Goal: Information Seeking & Learning: Learn about a topic

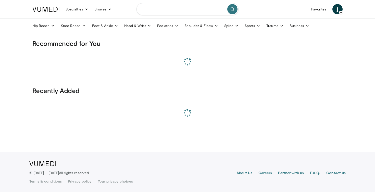
click at [181, 11] on input "Search topics, interventions" at bounding box center [187, 9] width 102 height 12
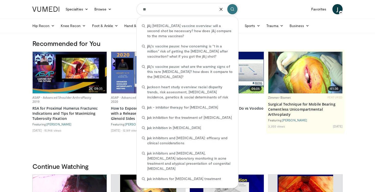
type input "*"
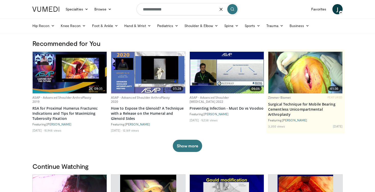
type input "**********"
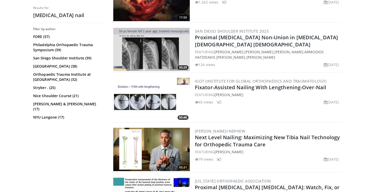
scroll to position [731, 0]
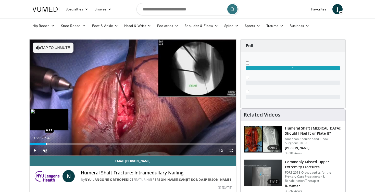
click at [46, 142] on div "Loaded : 9.81% 0:03 0:32" at bounding box center [133, 142] width 206 height 5
click at [52, 144] on div "Loaded : 24.55% 0:33 0:44" at bounding box center [133, 144] width 206 height 2
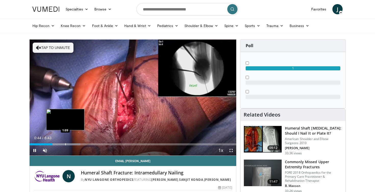
click at [66, 144] on div "Progress Bar" at bounding box center [65, 144] width 1 height 2
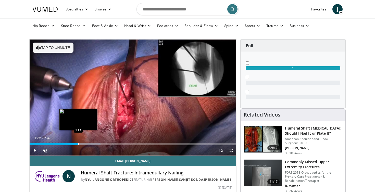
click at [78, 143] on div "Progress Bar" at bounding box center [78, 144] width 1 height 2
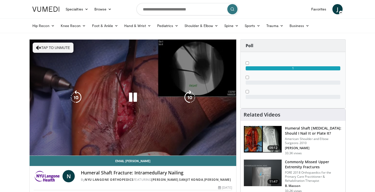
click at [88, 143] on div "10 seconds Tap to unmute" at bounding box center [133, 98] width 206 height 116
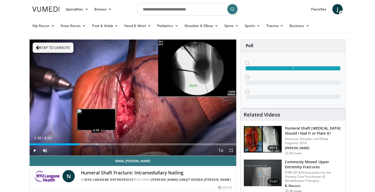
click at [96, 143] on div "Progress Bar" at bounding box center [96, 144] width 1 height 2
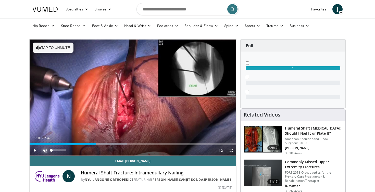
click at [45, 151] on span "Video Player" at bounding box center [45, 150] width 10 height 10
click at [31, 149] on span "Video Player" at bounding box center [35, 150] width 10 height 10
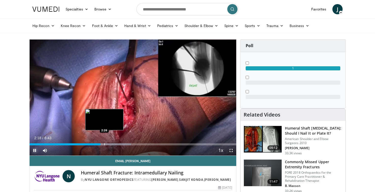
click at [104, 144] on div "Progress Bar" at bounding box center [104, 144] width 1 height 2
click at [108, 144] on div "Progress Bar" at bounding box center [108, 144] width 1 height 2
click at [112, 144] on div "Progress Bar" at bounding box center [111, 144] width 1 height 2
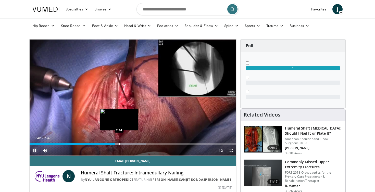
click at [119, 144] on div "Progress Bar" at bounding box center [119, 144] width 1 height 2
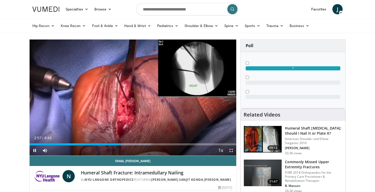
click at [115, 145] on div "Current Time 2:57 / Duration 6:43 Pause Skip Backward Skip Forward Mute Loaded …" at bounding box center [133, 150] width 206 height 10
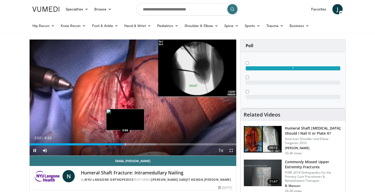
click at [125, 144] on div "Progress Bar" at bounding box center [125, 144] width 1 height 2
click at [124, 144] on div "Progress Bar" at bounding box center [124, 144] width 1 height 2
click at [130, 145] on div "Progress Bar" at bounding box center [130, 144] width 1 height 2
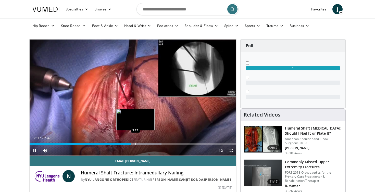
click at [136, 145] on div "Progress Bar" at bounding box center [135, 144] width 1 height 2
click at [139, 145] on div "Progress Bar" at bounding box center [139, 144] width 1 height 2
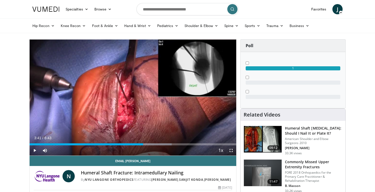
click at [143, 145] on div "Progress Bar" at bounding box center [143, 144] width 1 height 2
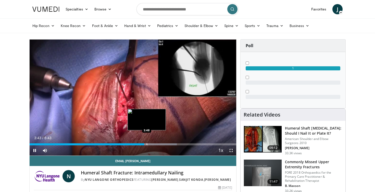
click at [147, 144] on div "Progress Bar" at bounding box center [147, 144] width 1 height 2
click at [153, 144] on div "Progress Bar" at bounding box center [153, 144] width 1 height 2
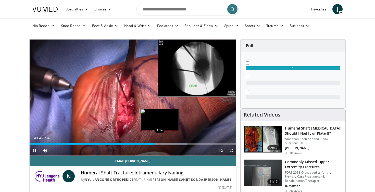
click at [160, 144] on div "Progress Bar" at bounding box center [160, 144] width 1 height 2
click at [164, 144] on div "Progress Bar" at bounding box center [164, 144] width 1 height 2
click at [170, 144] on div "Progress Bar" at bounding box center [170, 144] width 1 height 2
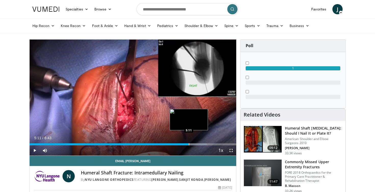
click at [189, 143] on div "Progress Bar" at bounding box center [189, 144] width 1 height 2
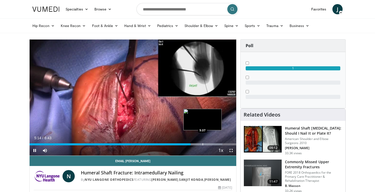
click at [202, 144] on div "Loaded : 93.35% 5:14 5:37" at bounding box center [133, 144] width 206 height 2
click at [210, 144] on div "Progress Bar" at bounding box center [210, 144] width 1 height 2
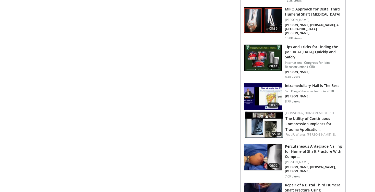
scroll to position [382, 0]
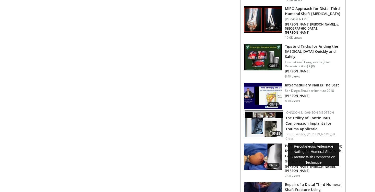
click at [320, 143] on h3 "Percutaneous Antegrade Nailing for Humeral Shaft Fracture With Compr…" at bounding box center [313, 150] width 57 height 15
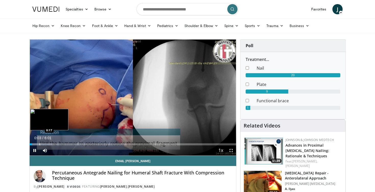
click at [40, 142] on div "Loaded : 11.02% 0:03 0:17" at bounding box center [133, 142] width 206 height 5
click at [43, 143] on div "Progress Bar" at bounding box center [43, 144] width 1 height 2
click at [46, 144] on div "Progress Bar" at bounding box center [46, 144] width 1 height 2
click at [54, 144] on div "Progress Bar" at bounding box center [54, 144] width 1 height 2
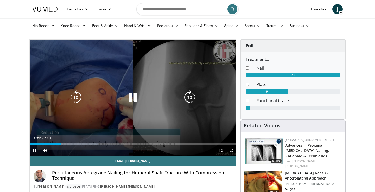
click at [136, 95] on icon "Video Player" at bounding box center [133, 97] width 14 height 14
click at [136, 97] on icon "Video Player" at bounding box center [133, 97] width 14 height 14
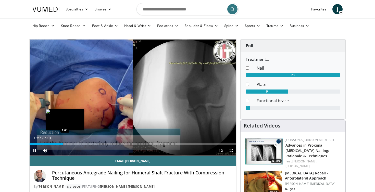
click at [65, 144] on div "Progress Bar" at bounding box center [65, 144] width 1 height 2
click at [70, 144] on div "Progress Bar" at bounding box center [70, 144] width 1 height 2
click at [73, 144] on div "Progress Bar" at bounding box center [73, 144] width 1 height 2
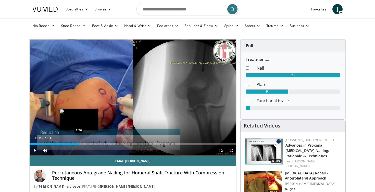
click at [79, 144] on div "Progress Bar" at bounding box center [79, 144] width 1 height 2
click at [84, 145] on div "Progress Bar" at bounding box center [84, 144] width 1 height 2
click at [88, 145] on div "Progress Bar" at bounding box center [88, 144] width 1 height 2
click at [92, 145] on div "Progress Bar" at bounding box center [92, 144] width 1 height 2
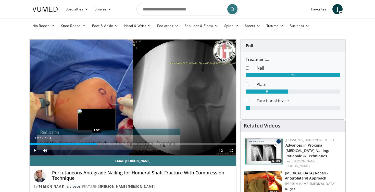
click at [97, 145] on div "Progress Bar" at bounding box center [97, 144] width 1 height 2
click at [103, 145] on div "Progress Bar" at bounding box center [103, 144] width 1 height 2
click at [106, 145] on div "Progress Bar" at bounding box center [106, 144] width 1 height 2
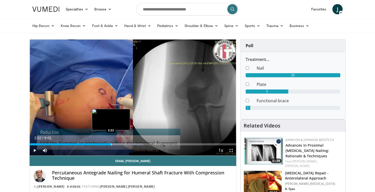
click at [111, 145] on div "Progress Bar" at bounding box center [111, 144] width 1 height 2
click at [117, 145] on div "Progress Bar" at bounding box center [117, 144] width 1 height 2
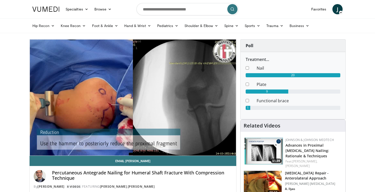
click at [119, 145] on video-js "**********" at bounding box center [133, 98] width 206 height 116
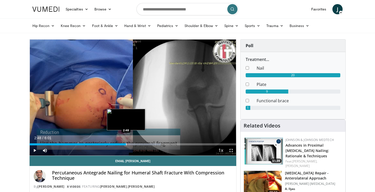
click at [126, 143] on div "Progress Bar" at bounding box center [126, 144] width 1 height 2
click at [133, 143] on div "Progress Bar" at bounding box center [132, 144] width 1 height 2
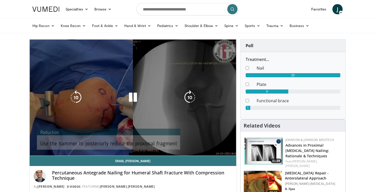
click at [0, 0] on div "Progress Bar" at bounding box center [0, 0] width 0 height 0
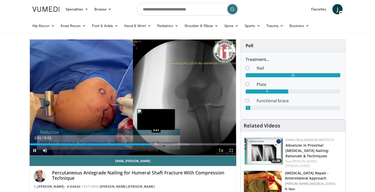
click at [156, 144] on div "Progress Bar" at bounding box center [156, 144] width 1 height 2
click at [163, 143] on div "Loaded : 80.03% 3:43 3:54" at bounding box center [133, 142] width 206 height 5
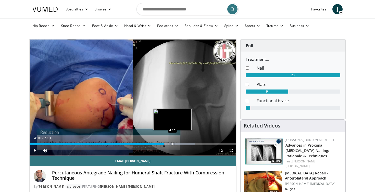
click at [172, 143] on div "Progress Bar" at bounding box center [172, 144] width 1 height 2
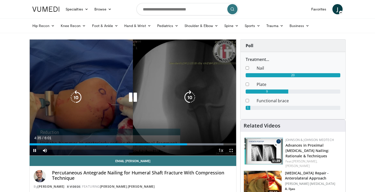
click at [82, 98] on icon "Video Player" at bounding box center [76, 97] width 14 height 14
click at [187, 94] on icon "Video Player" at bounding box center [189, 97] width 14 height 14
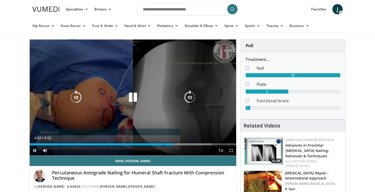
click at [77, 97] on icon "Video Player" at bounding box center [76, 97] width 14 height 14
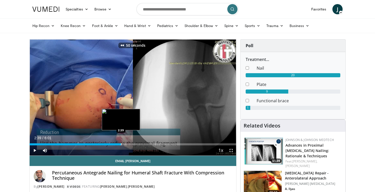
click at [121, 145] on div "Progress Bar" at bounding box center [121, 144] width 1 height 2
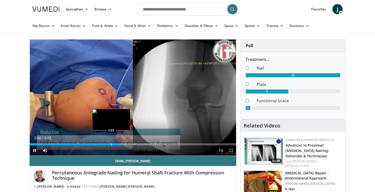
click at [111, 145] on div "Progress Bar" at bounding box center [111, 144] width 1 height 2
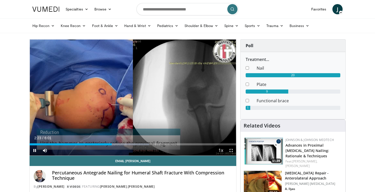
click at [102, 145] on div "Current Time 2:23 / Duration 6:01 Pause Skip Backward Skip Forward Mute 54% Loa…" at bounding box center [133, 150] width 206 height 10
click at [102, 144] on div "Progress Bar" at bounding box center [102, 144] width 1 height 2
click at [91, 146] on div "Current Time 2:07 / Duration 6:01 Pause Skip Backward Skip Forward Mute 54% Loa…" at bounding box center [133, 150] width 206 height 10
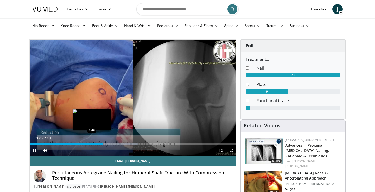
click at [91, 142] on div "Loaded : 52.43% 2:08 1:48" at bounding box center [133, 142] width 206 height 5
click at [86, 144] on div "Progress Bar" at bounding box center [86, 144] width 1 height 2
click at [81, 144] on div "Progress Bar" at bounding box center [81, 144] width 1 height 2
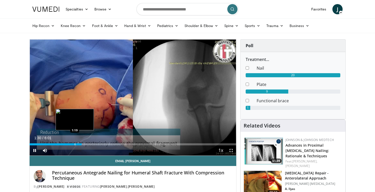
click at [75, 144] on div "Progress Bar" at bounding box center [75, 144] width 1 height 2
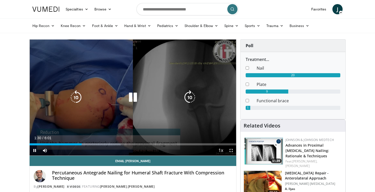
click at [139, 93] on icon "Video Player" at bounding box center [133, 97] width 14 height 14
click at [79, 98] on icon "Video Player" at bounding box center [76, 97] width 14 height 14
click at [134, 98] on icon "Video Player" at bounding box center [133, 97] width 14 height 14
click at [73, 95] on icon "Video Player" at bounding box center [76, 97] width 14 height 14
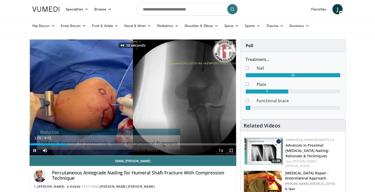
click at [231, 149] on span "Video Player" at bounding box center [231, 150] width 10 height 10
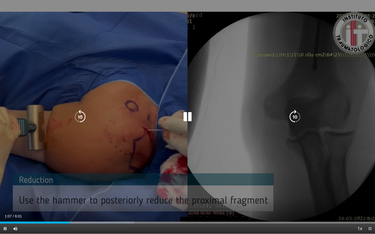
click at [74, 120] on icon "Video Player" at bounding box center [80, 117] width 14 height 14
click at [81, 116] on icon "Video Player" at bounding box center [80, 117] width 14 height 14
click at [75, 118] on icon "Video Player" at bounding box center [80, 117] width 14 height 14
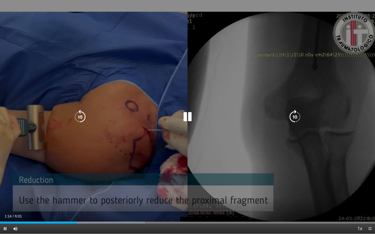
click at [83, 116] on icon "Video Player" at bounding box center [80, 117] width 14 height 14
click at [83, 118] on icon "Video Player" at bounding box center [80, 117] width 14 height 14
click at [83, 121] on icon "Video Player" at bounding box center [80, 117] width 14 height 14
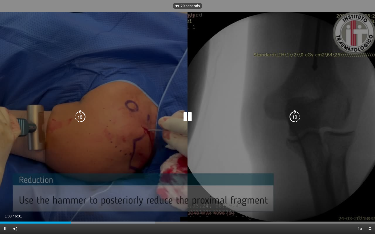
click at [83, 121] on icon "Video Player" at bounding box center [80, 117] width 14 height 14
click at [297, 113] on icon "Video Player" at bounding box center [294, 117] width 14 height 14
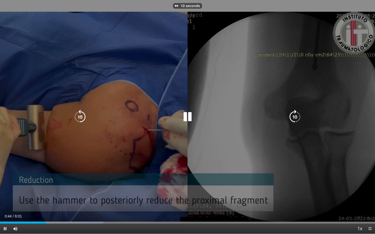
click at [297, 113] on icon "Video Player" at bounding box center [294, 117] width 14 height 14
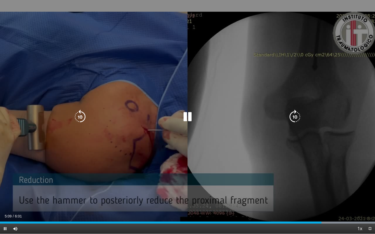
click at [72, 119] on div "40 seconds Tap to unmute" at bounding box center [187, 117] width 375 height 234
click at [78, 119] on icon "Video Player" at bounding box center [80, 117] width 14 height 14
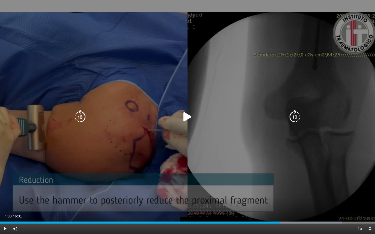
click at [83, 121] on icon "Video Player" at bounding box center [80, 117] width 14 height 14
